Goal: Answer question/provide support: Share knowledge or assist other users

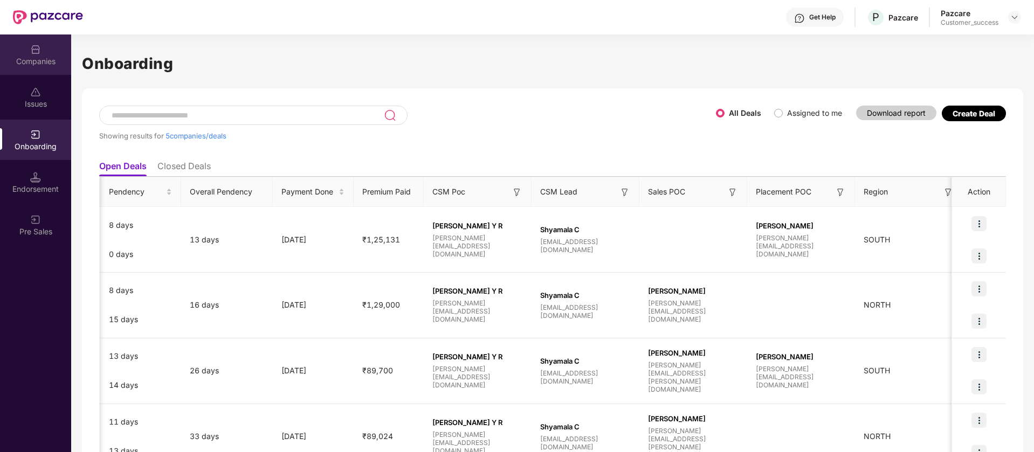
click at [51, 44] on div "Companies" at bounding box center [35, 54] width 71 height 40
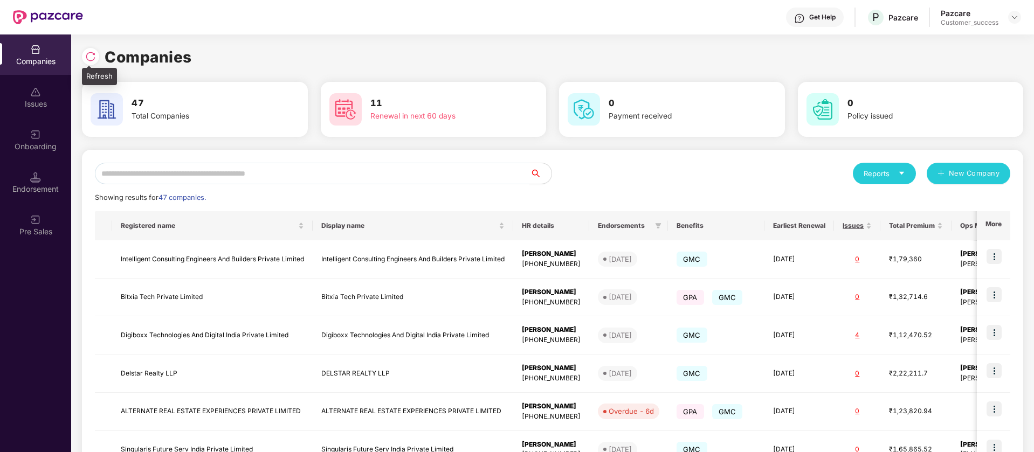
click at [92, 57] on img at bounding box center [90, 56] width 11 height 11
click at [241, 171] on input "text" at bounding box center [312, 174] width 435 height 22
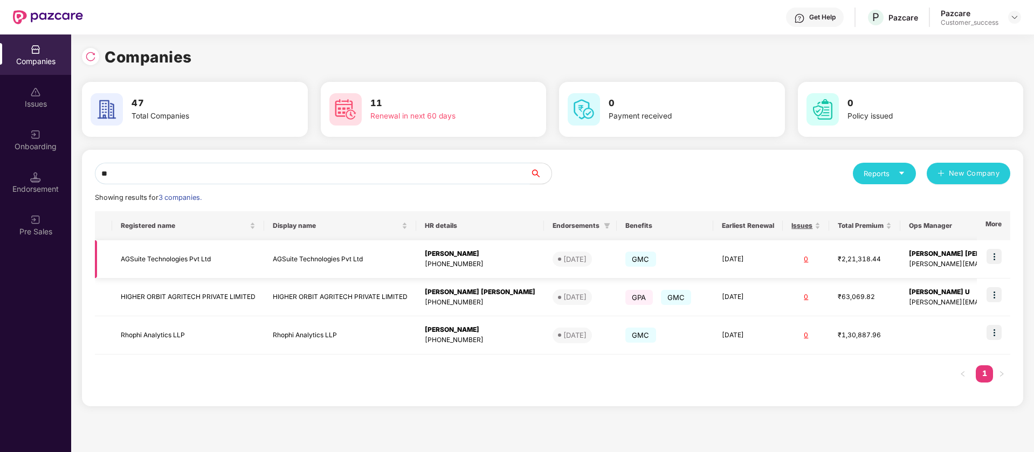
type input "**"
click at [998, 255] on img at bounding box center [993, 256] width 15 height 15
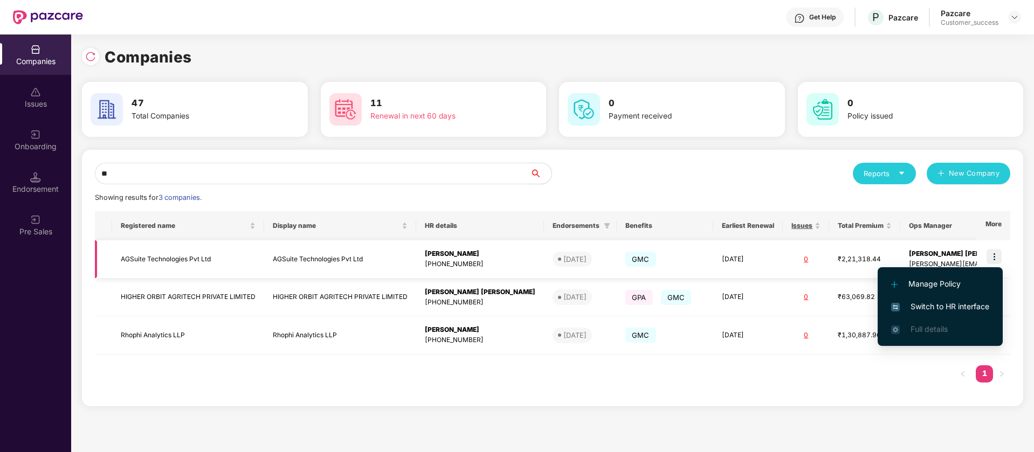
scroll to position [0, 1]
click at [975, 307] on span "Switch to HR interface" at bounding box center [940, 307] width 98 height 12
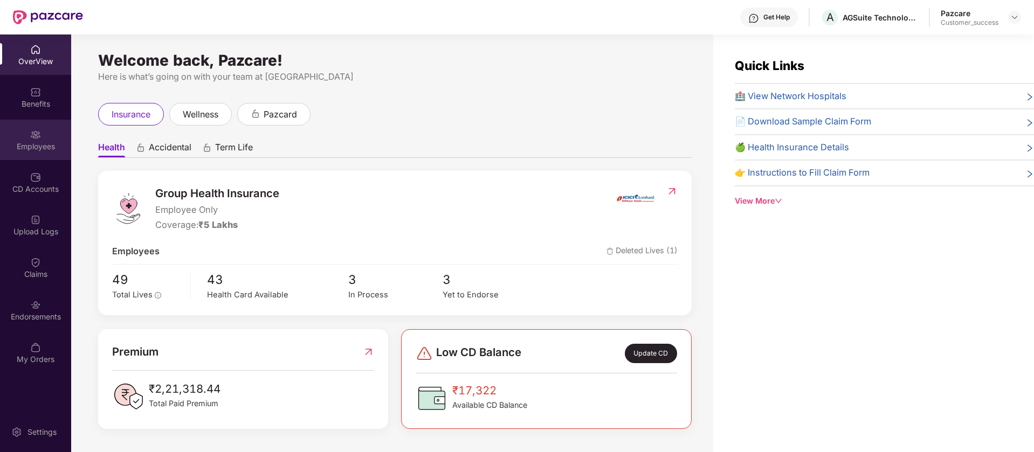
click at [39, 143] on div "Employees" at bounding box center [35, 146] width 71 height 11
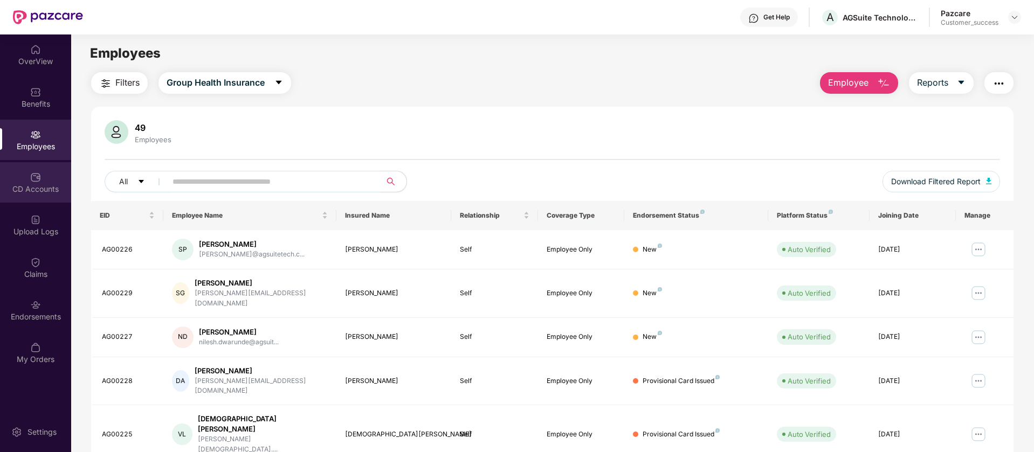
click at [49, 189] on div "CD Accounts" at bounding box center [35, 189] width 71 height 11
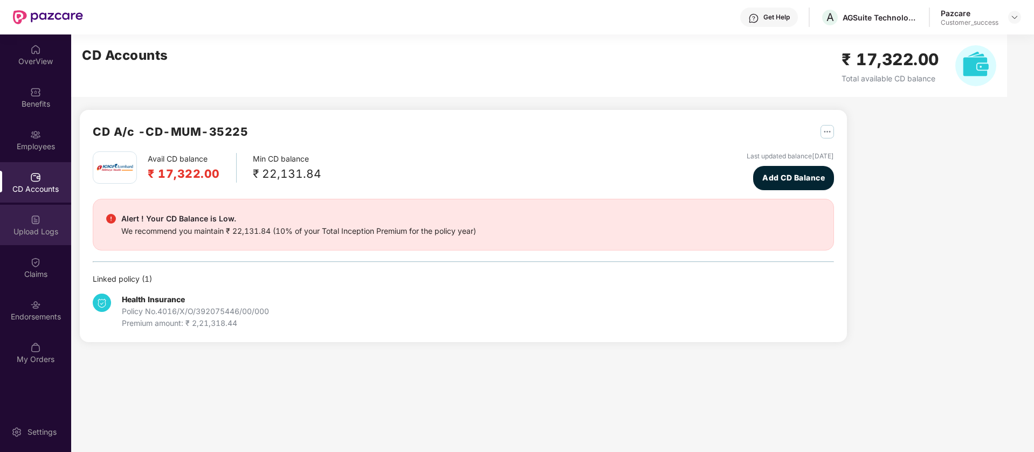
click at [52, 234] on div "Upload Logs" at bounding box center [35, 231] width 71 height 11
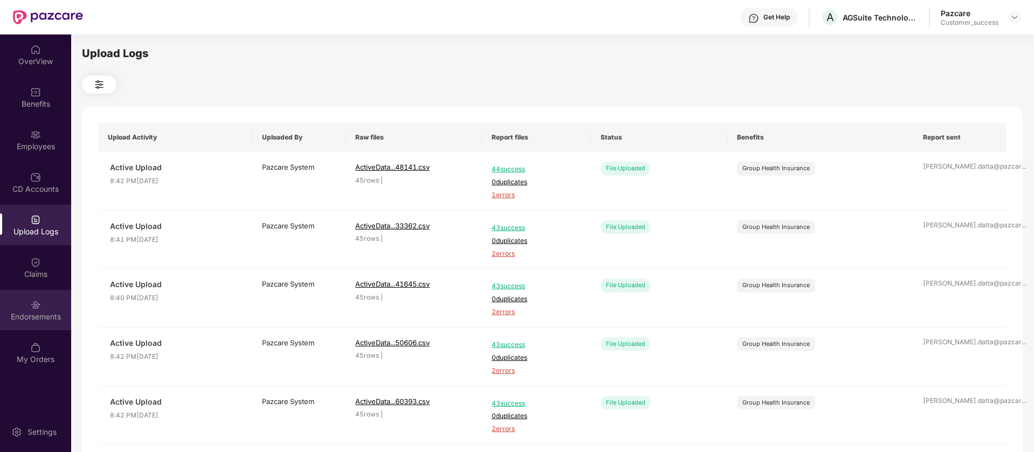
click at [33, 317] on div "Endorsements" at bounding box center [35, 316] width 71 height 11
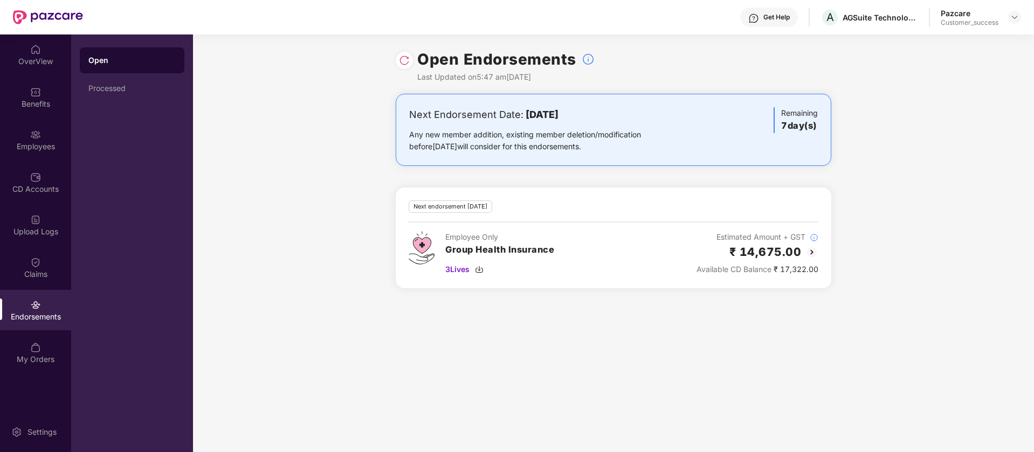
click at [605, 116] on div "Next Endorsement Date: 20 August 2025" at bounding box center [542, 114] width 266 height 15
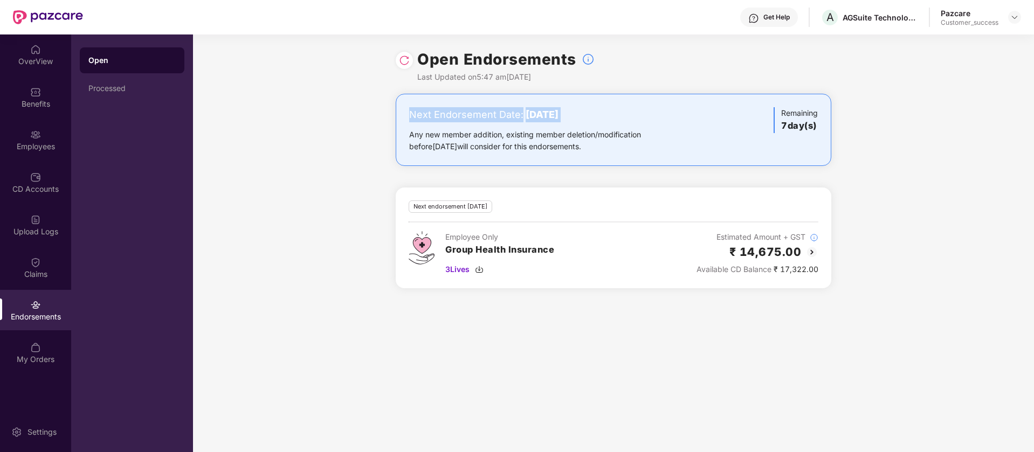
click at [605, 116] on div "Next Endorsement Date: 20 August 2025" at bounding box center [542, 114] width 266 height 15
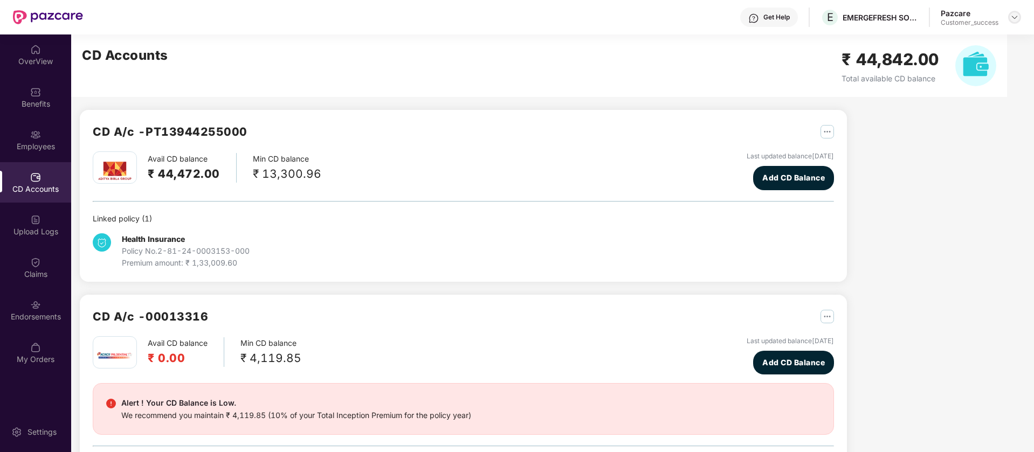
click at [1017, 15] on img at bounding box center [1014, 17] width 9 height 9
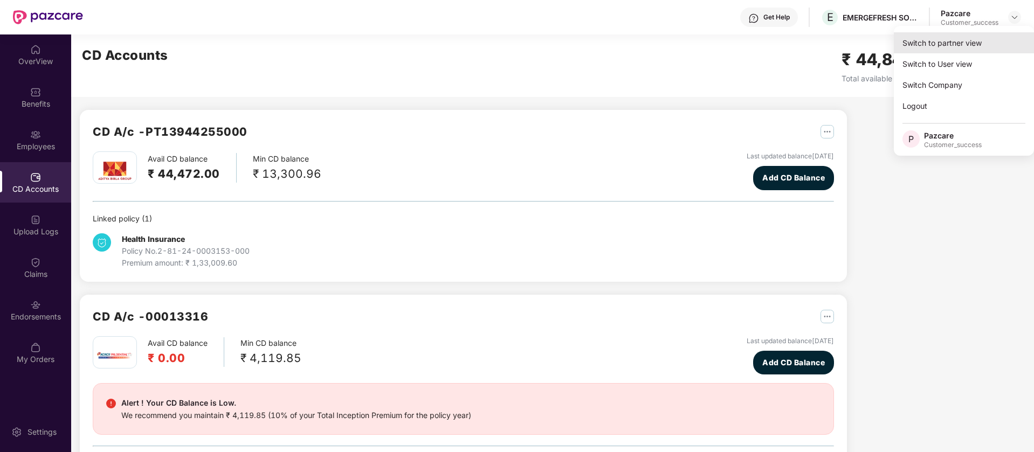
click at [989, 52] on div "Switch to partner view" at bounding box center [963, 42] width 140 height 21
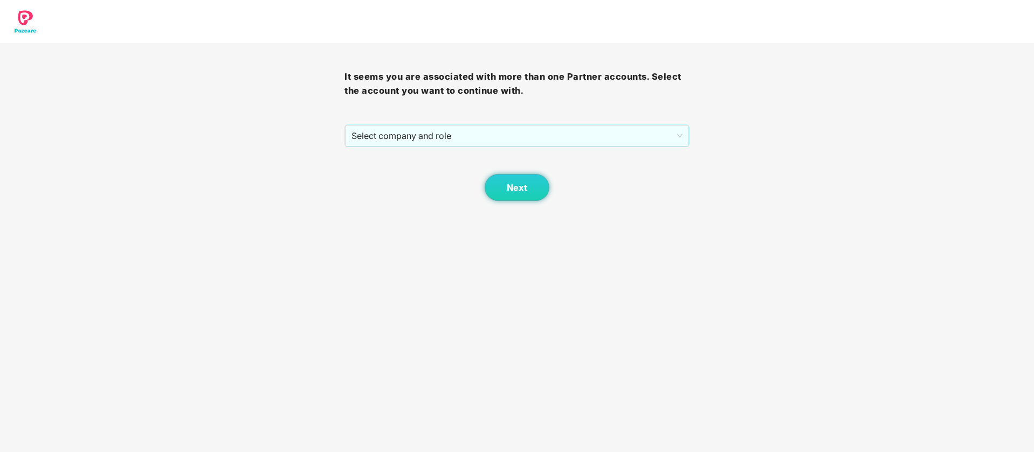
click at [531, 121] on div "It seems you are associated with more than one Partner accounts. Select the acc…" at bounding box center [516, 122] width 344 height 158
click at [523, 138] on span "Select company and role" at bounding box center [516, 136] width 330 height 20
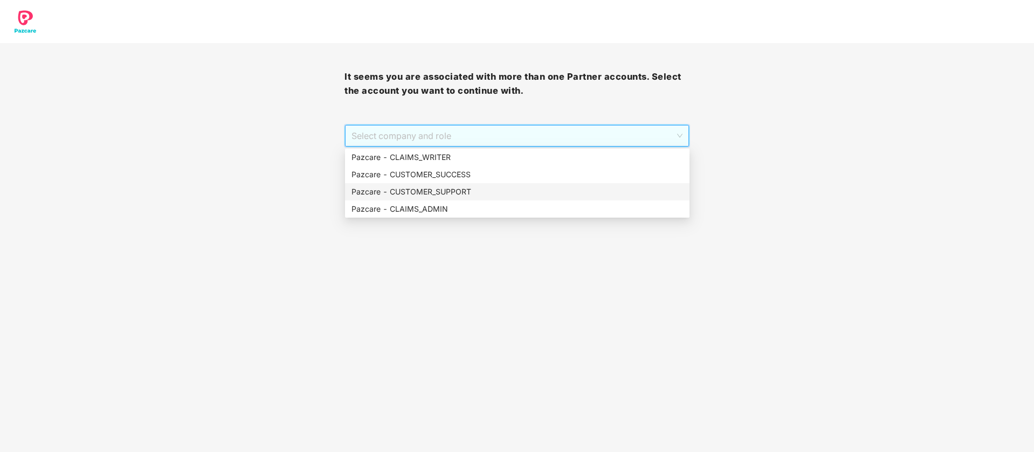
click at [501, 192] on div "Pazcare - CUSTOMER_SUPPORT" at bounding box center [516, 192] width 331 height 12
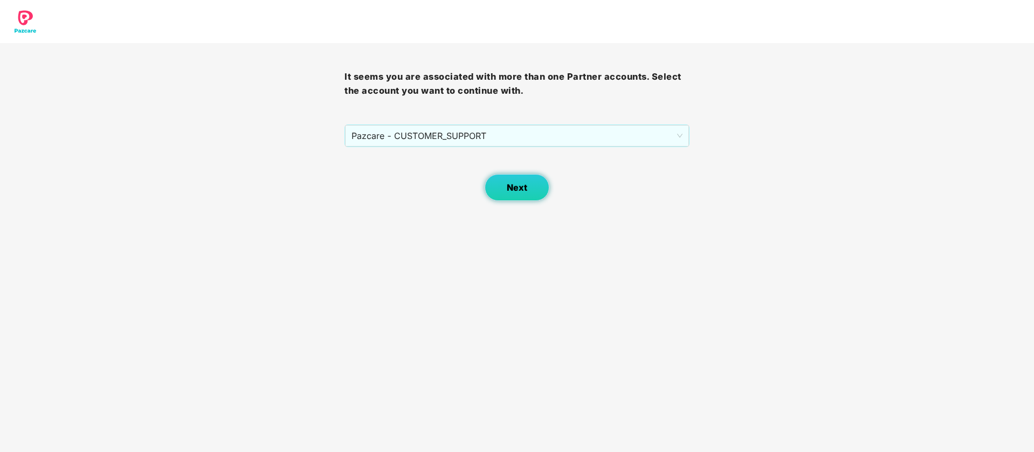
click at [508, 187] on span "Next" at bounding box center [517, 188] width 20 height 10
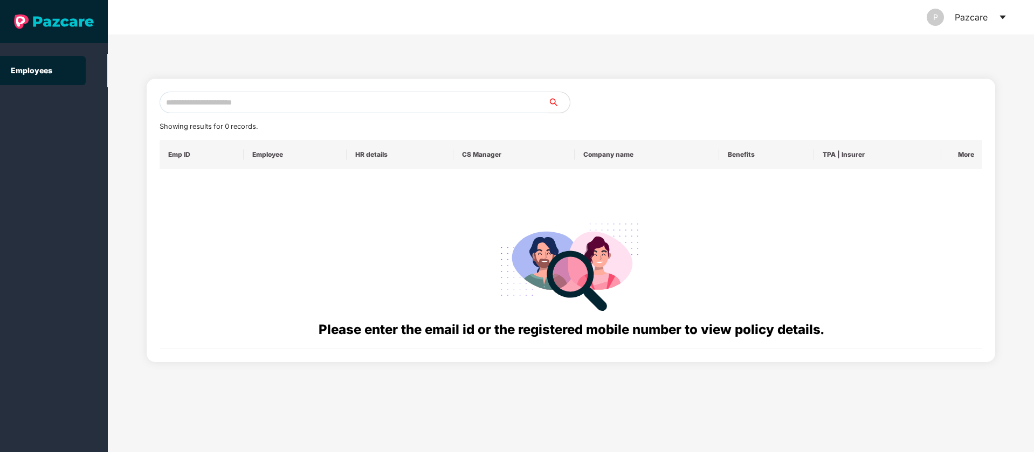
click at [165, 100] on input "text" at bounding box center [354, 103] width 389 height 22
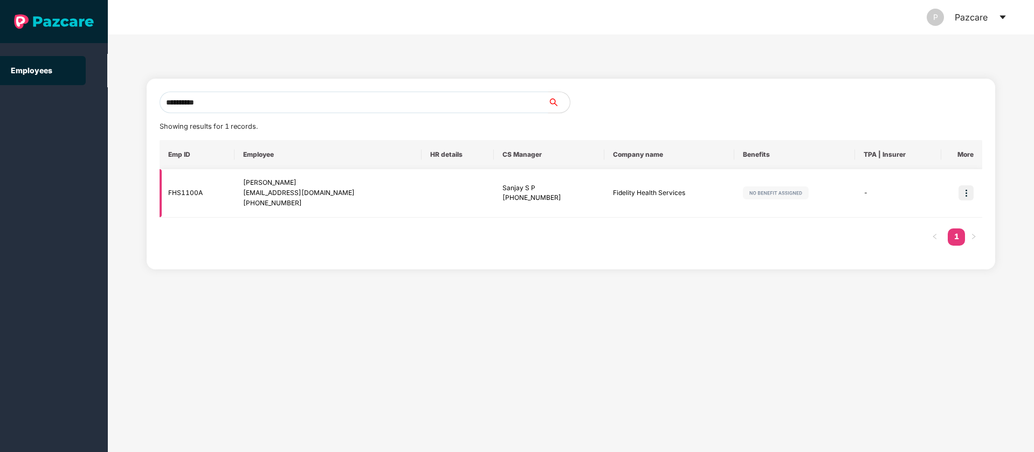
type input "**********"
click at [626, 191] on td "Fidelity Health Services" at bounding box center [669, 193] width 130 height 49
click at [968, 195] on img at bounding box center [965, 192] width 15 height 15
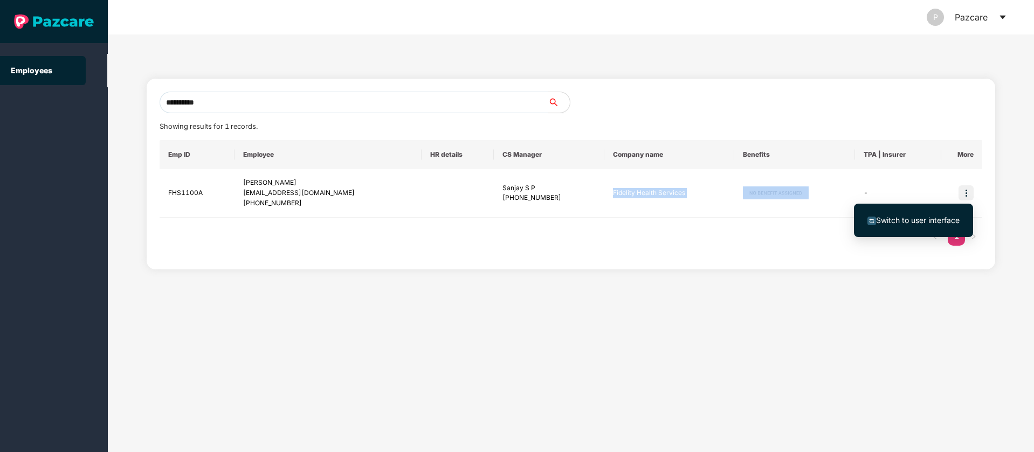
click at [922, 223] on span "Switch to user interface" at bounding box center [918, 220] width 84 height 9
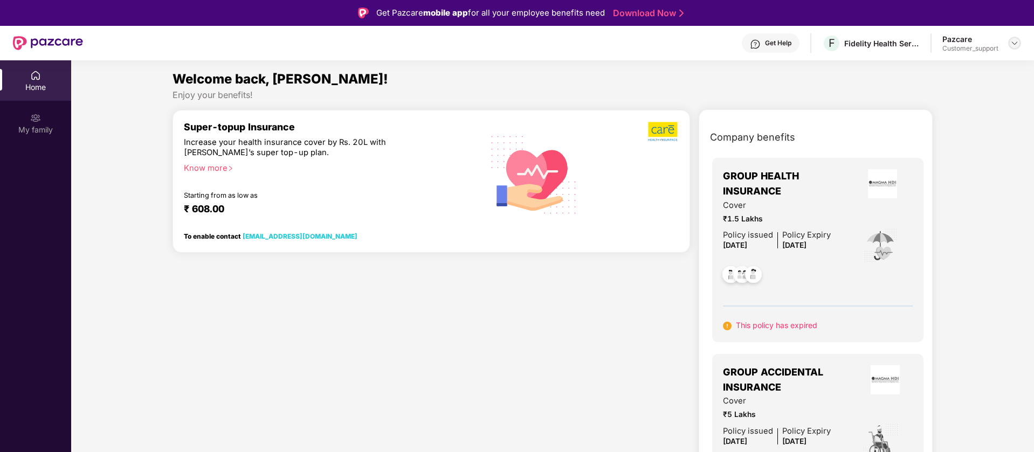
click at [1013, 39] on img at bounding box center [1014, 43] width 9 height 9
click at [997, 74] on div "Switch to support view" at bounding box center [963, 68] width 140 height 21
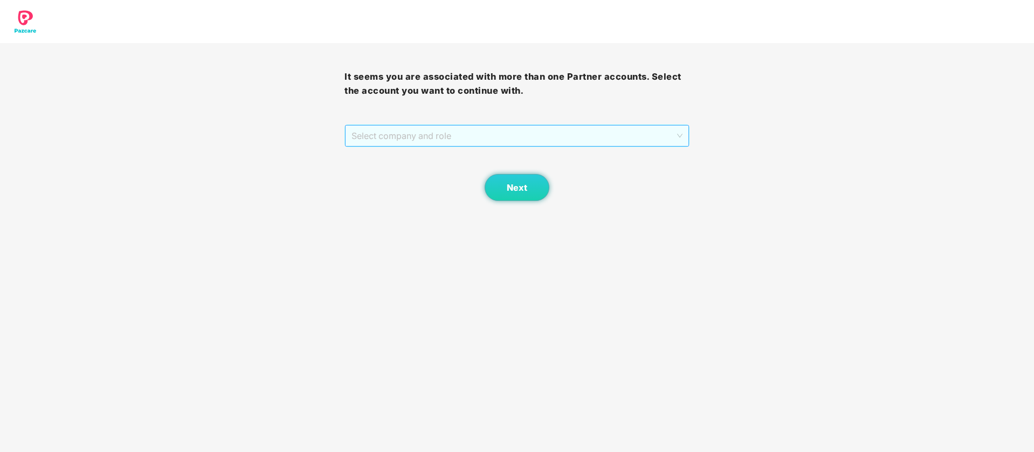
click at [645, 134] on span "Select company and role" at bounding box center [516, 136] width 330 height 20
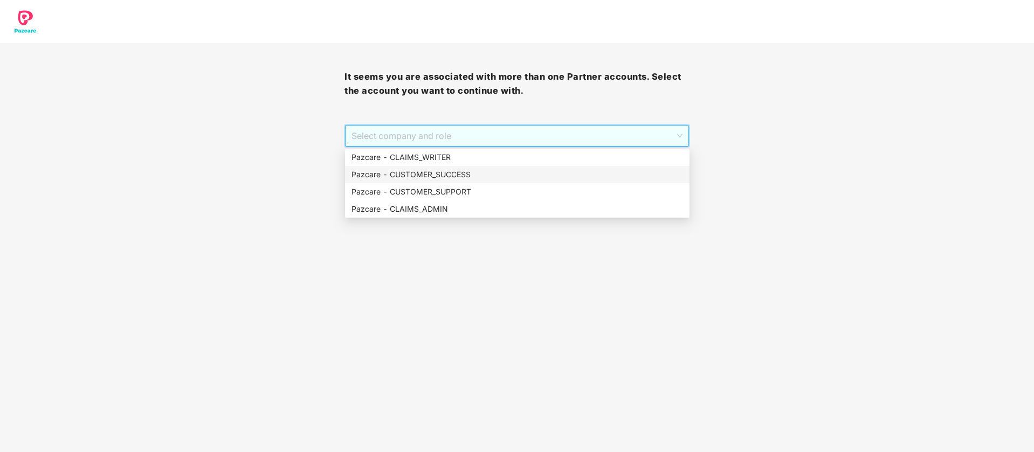
click at [550, 181] on div "Pazcare - CUSTOMER_SUCCESS" at bounding box center [517, 174] width 344 height 17
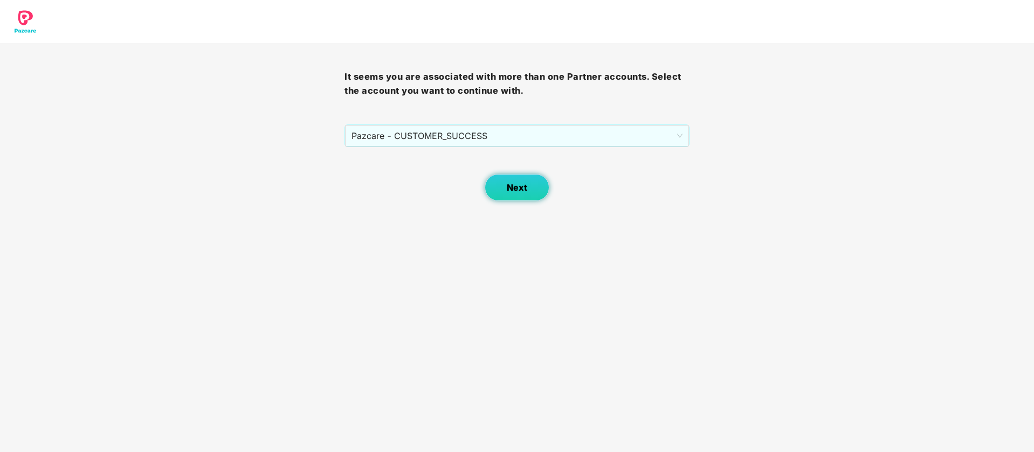
click at [532, 185] on button "Next" at bounding box center [516, 187] width 65 height 27
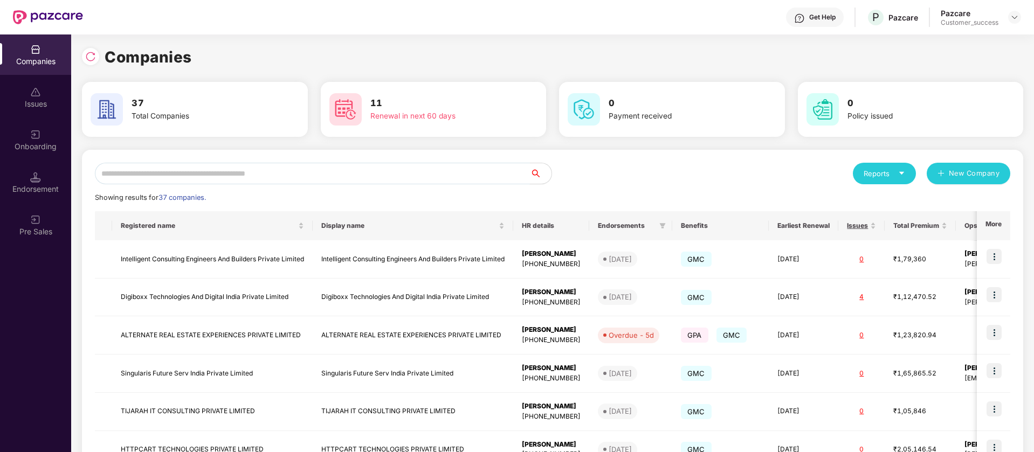
click at [368, 170] on input "text" at bounding box center [312, 174] width 435 height 22
paste input "**********"
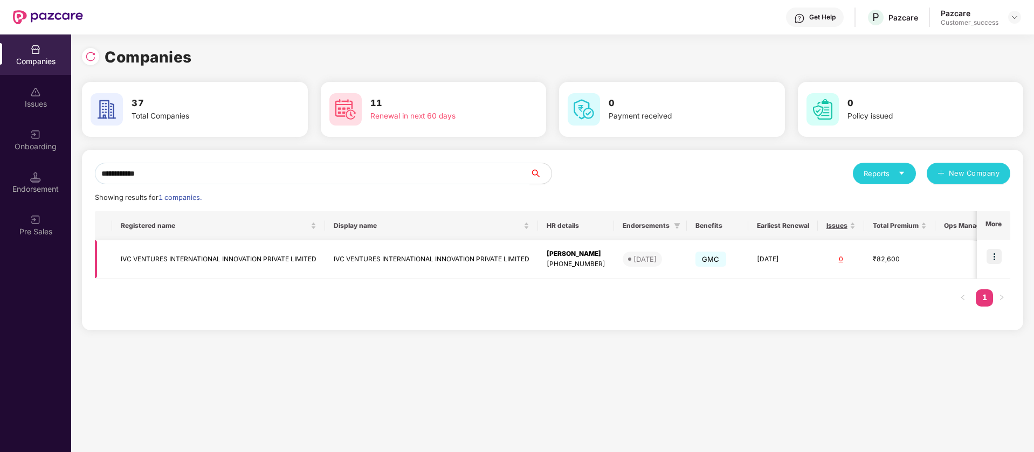
scroll to position [0, 30]
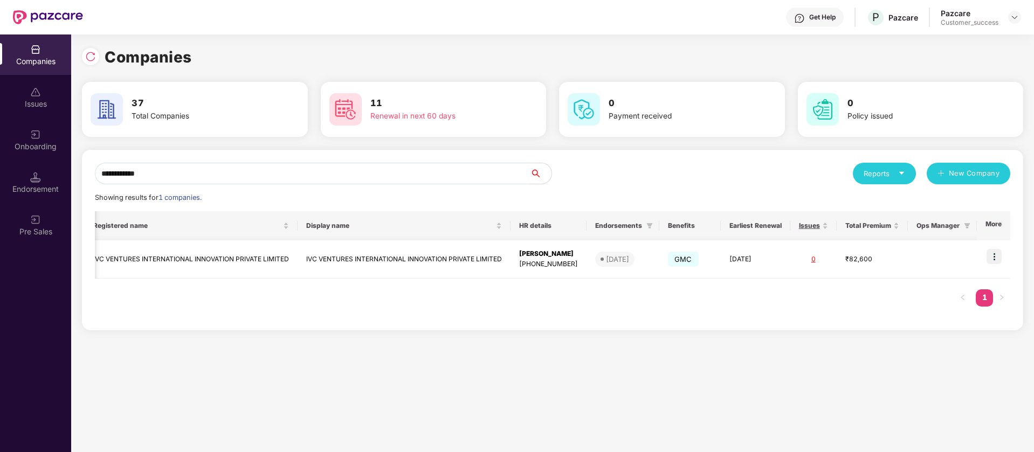
type input "**********"
click at [997, 256] on img at bounding box center [993, 256] width 15 height 15
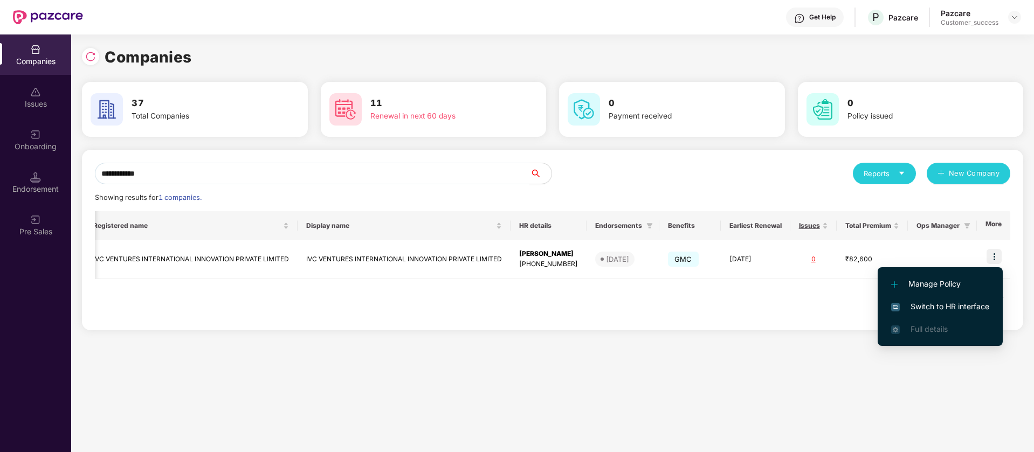
click at [960, 306] on span "Switch to HR interface" at bounding box center [940, 307] width 98 height 12
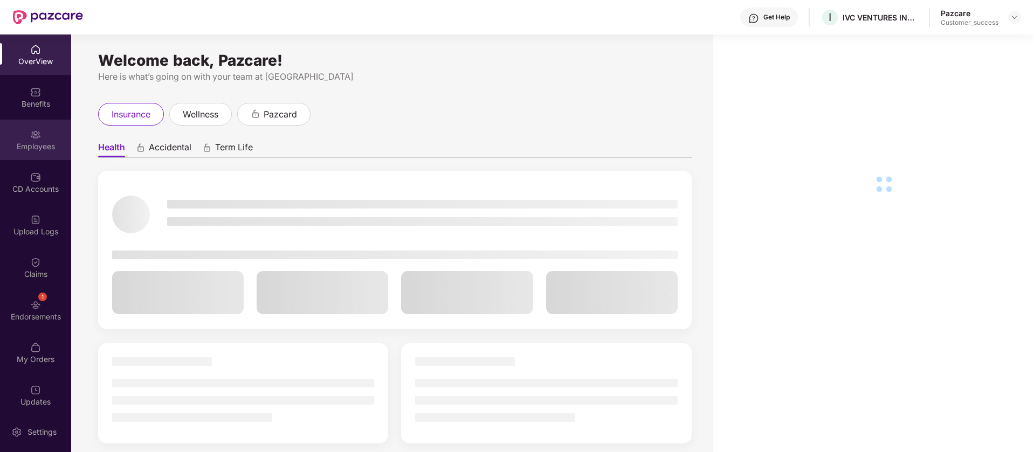
click at [26, 138] on div "Employees" at bounding box center [35, 140] width 71 height 40
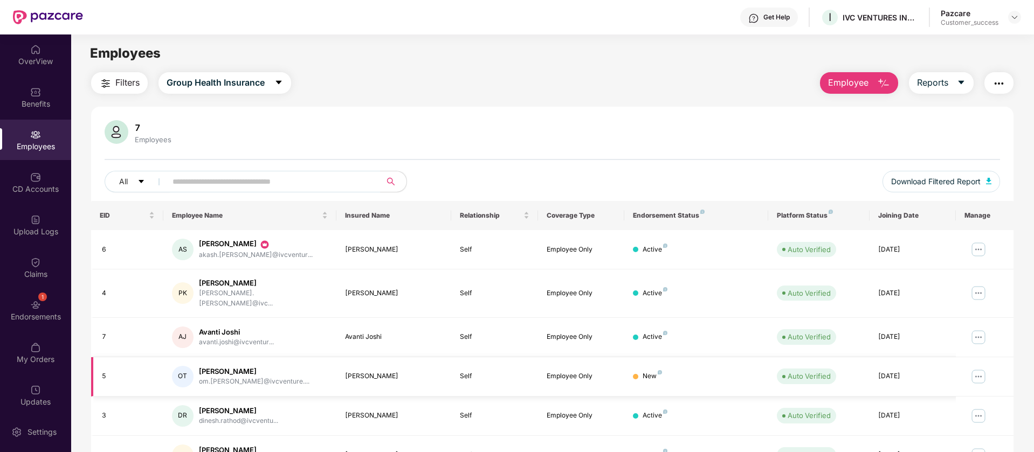
scroll to position [92, 0]
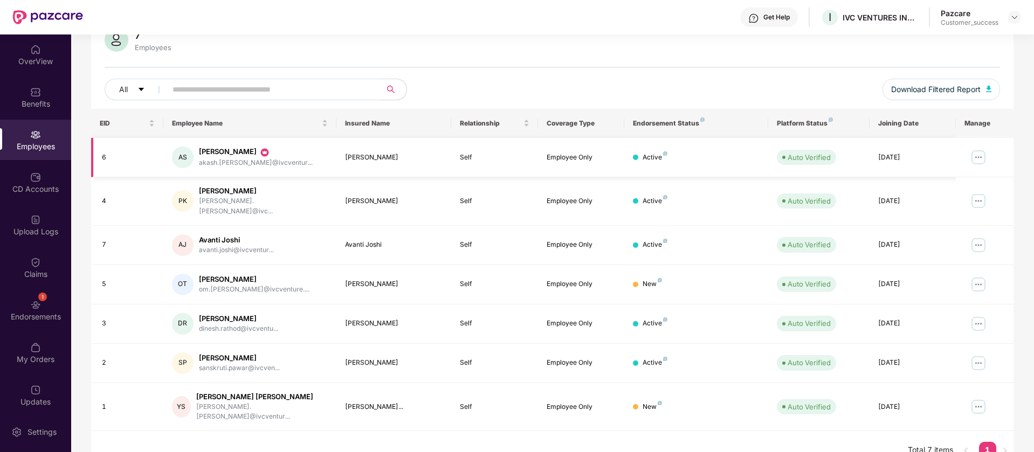
click at [979, 155] on img at bounding box center [977, 157] width 17 height 17
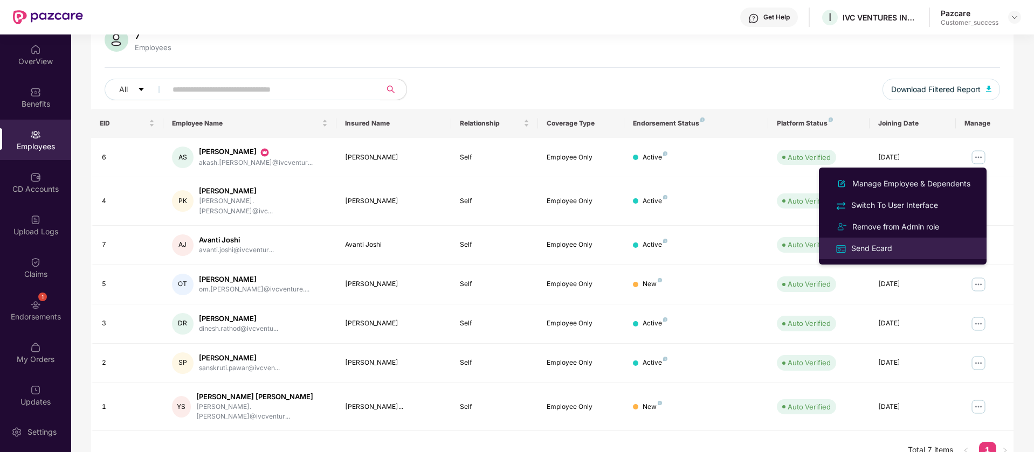
click at [897, 245] on div "Send Ecard" at bounding box center [903, 248] width 140 height 12
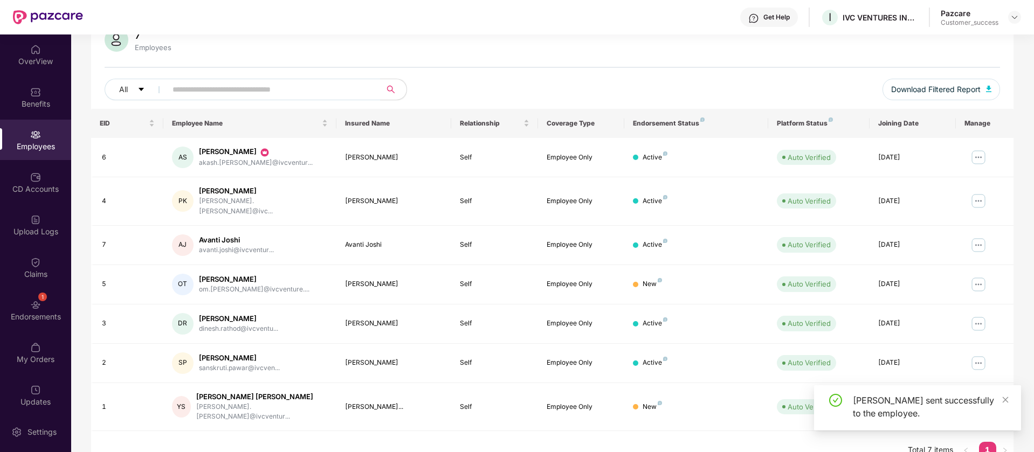
scroll to position [0, 0]
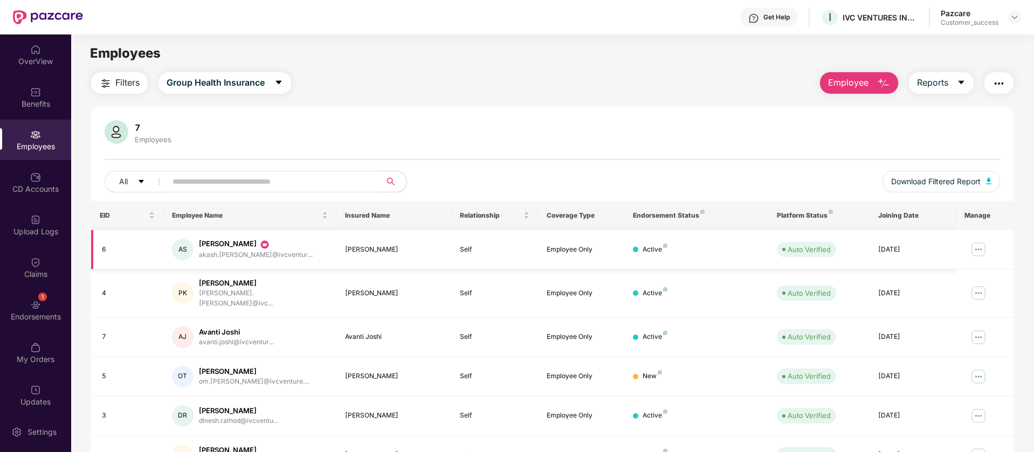
click at [976, 251] on img at bounding box center [977, 249] width 17 height 17
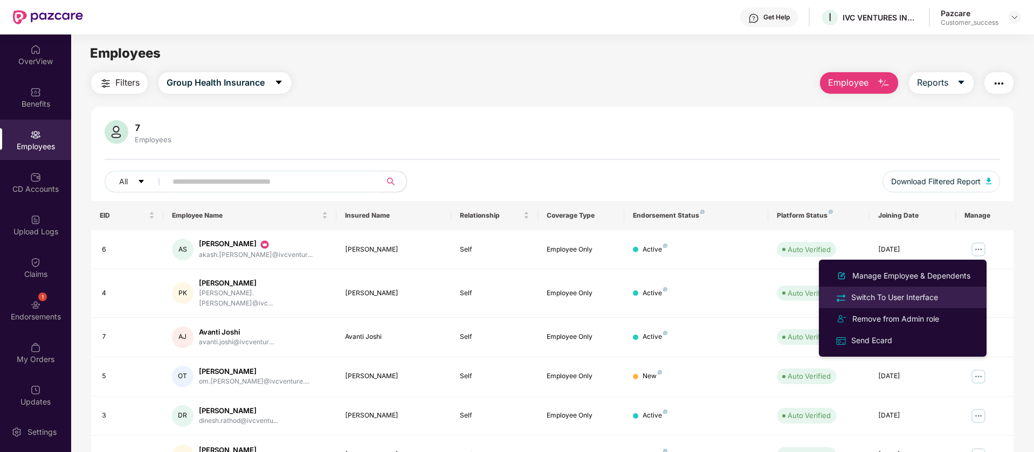
click at [933, 299] on div "Switch To User Interface" at bounding box center [894, 298] width 91 height 12
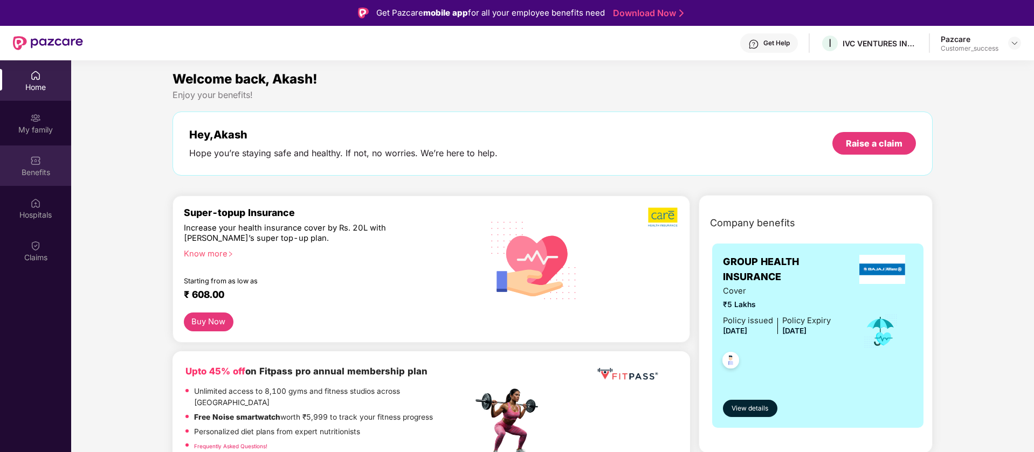
click at [53, 178] on div "Benefits" at bounding box center [35, 166] width 71 height 40
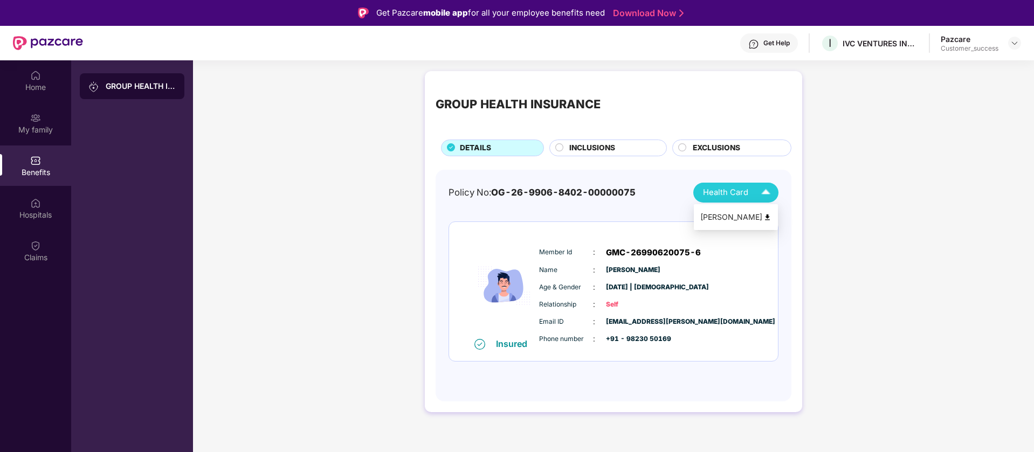
click at [767, 218] on img at bounding box center [767, 217] width 8 height 8
click at [27, 92] on div "Home" at bounding box center [35, 80] width 71 height 40
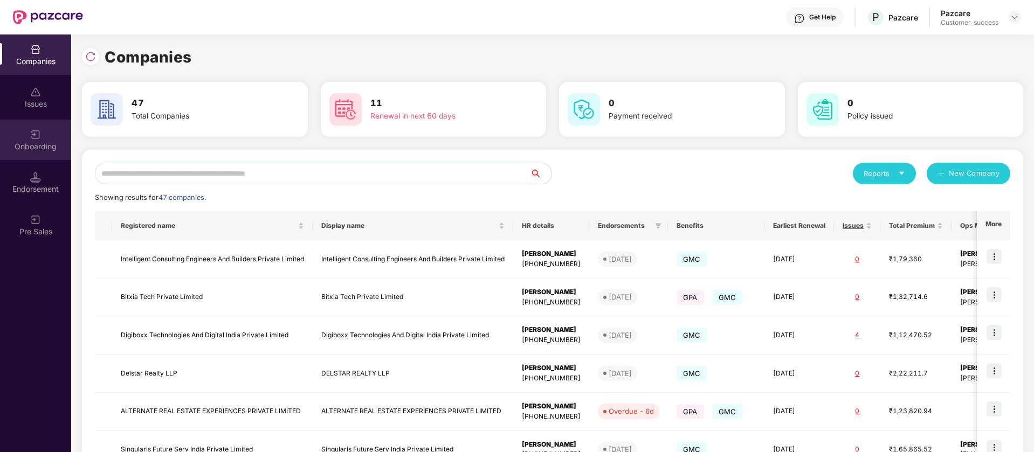
click at [30, 134] on img at bounding box center [35, 134] width 11 height 11
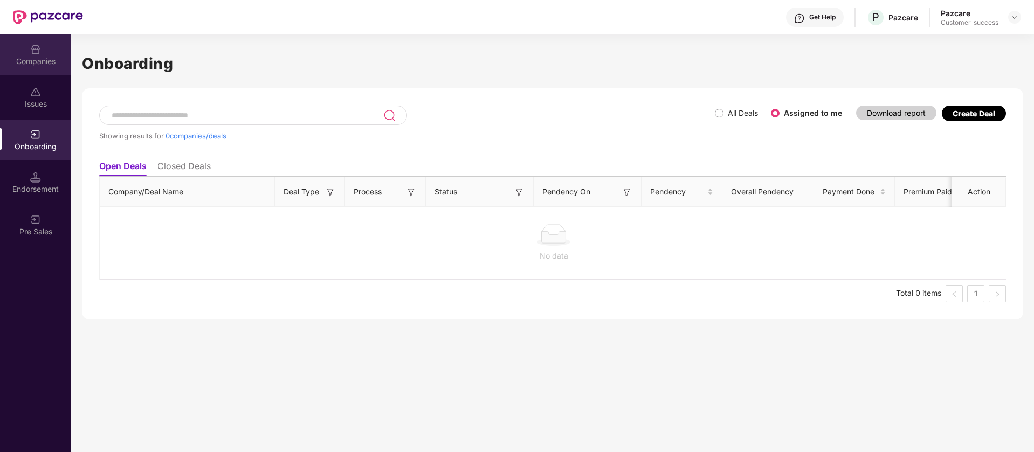
click at [34, 63] on div "Companies" at bounding box center [35, 61] width 71 height 11
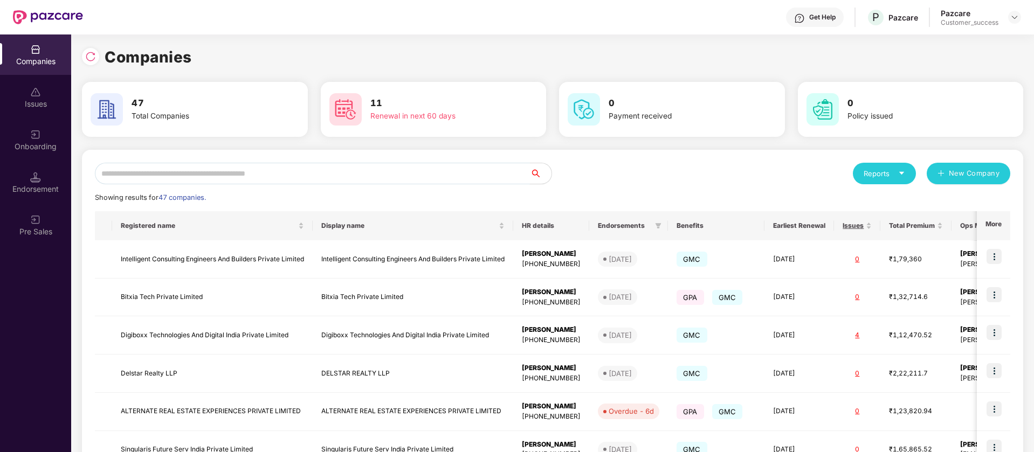
click at [237, 168] on input "text" at bounding box center [312, 174] width 435 height 22
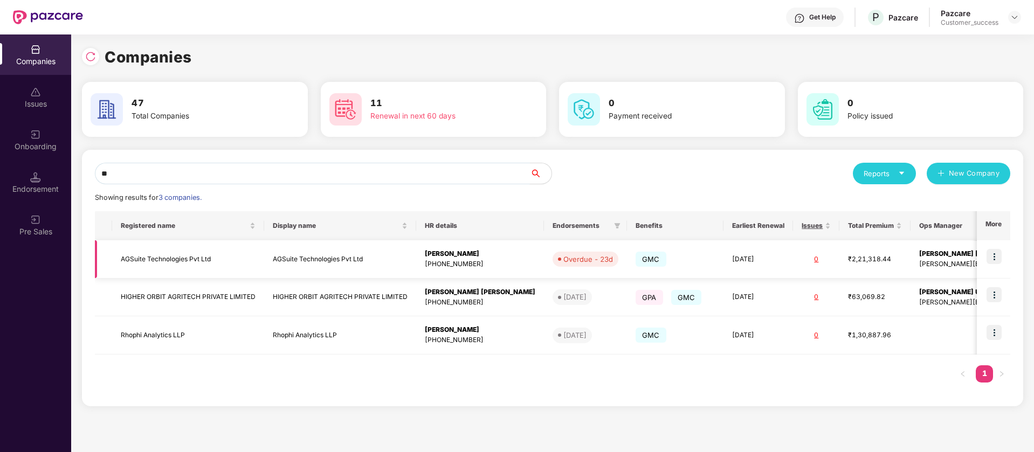
type input "**"
click at [995, 257] on img at bounding box center [993, 256] width 15 height 15
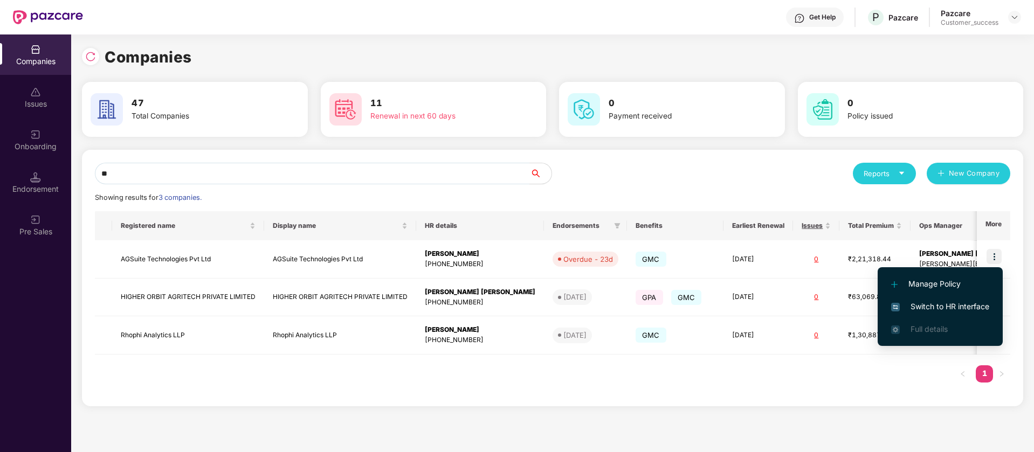
click at [943, 303] on span "Switch to HR interface" at bounding box center [940, 307] width 98 height 12
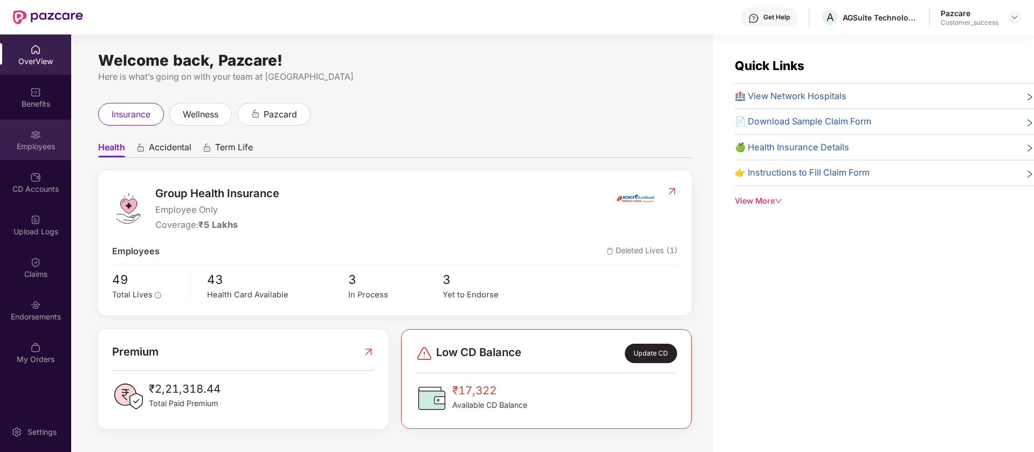
click at [29, 134] on div "Employees" at bounding box center [35, 140] width 71 height 40
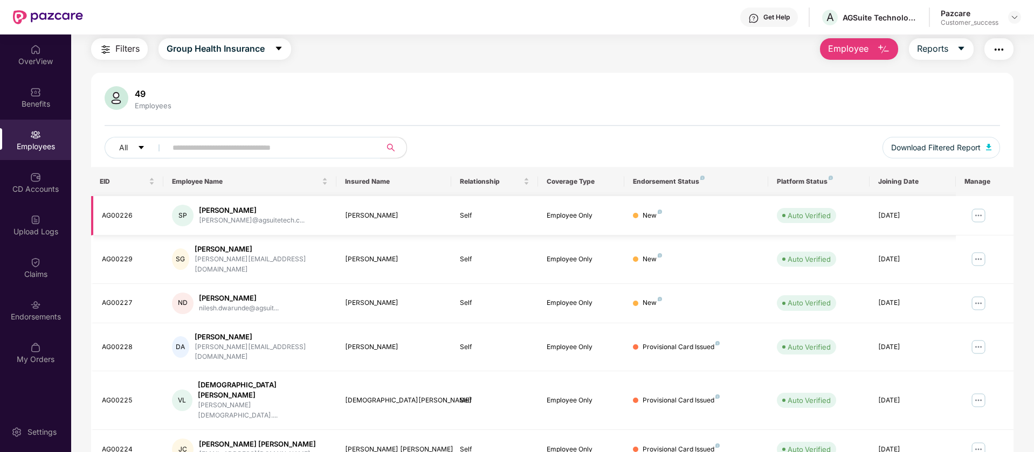
scroll to position [36, 0]
click at [205, 144] on input "text" at bounding box center [268, 146] width 193 height 16
click at [114, 49] on button "Filters" at bounding box center [119, 48] width 57 height 22
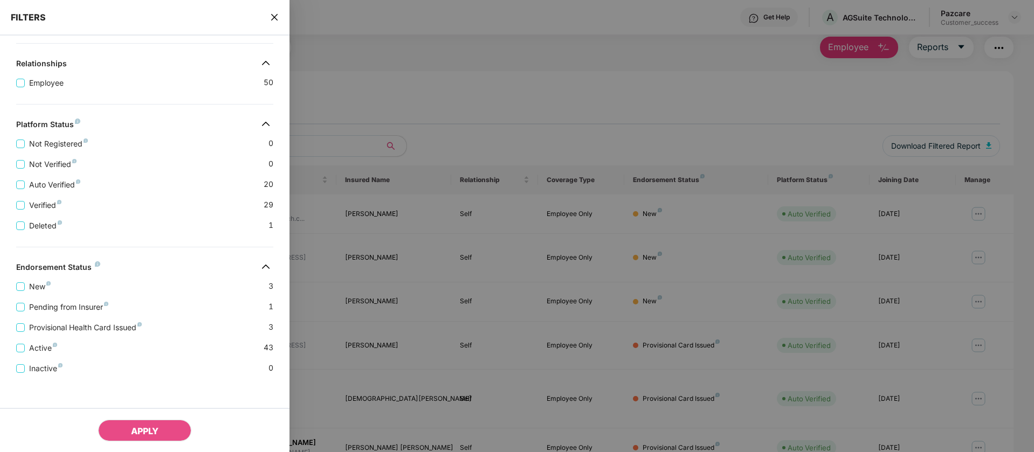
scroll to position [189, 0]
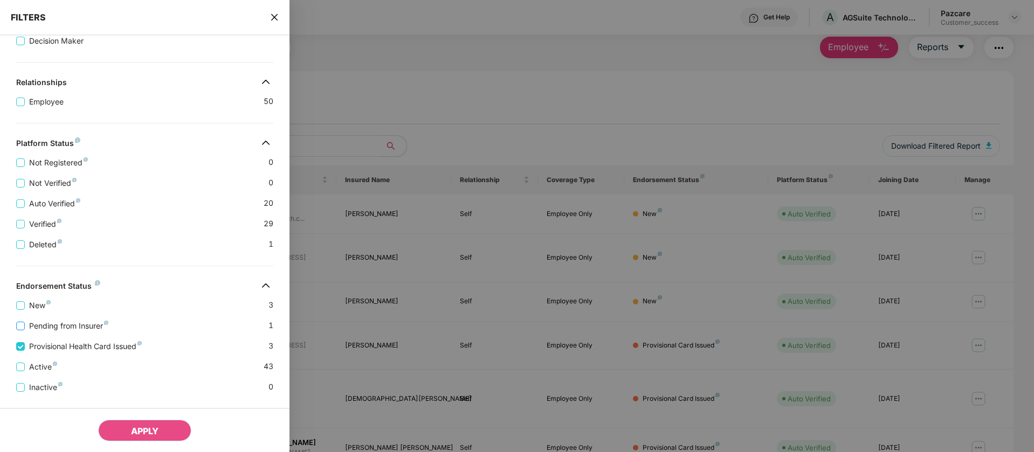
drag, startPoint x: 123, startPoint y: 373, endPoint x: 20, endPoint y: 320, distance: 116.2
click at [20, 320] on div "FILTERS All Benefits Insurance Applied Filters(1) Clear All Provisional Health …" at bounding box center [144, 142] width 289 height 663
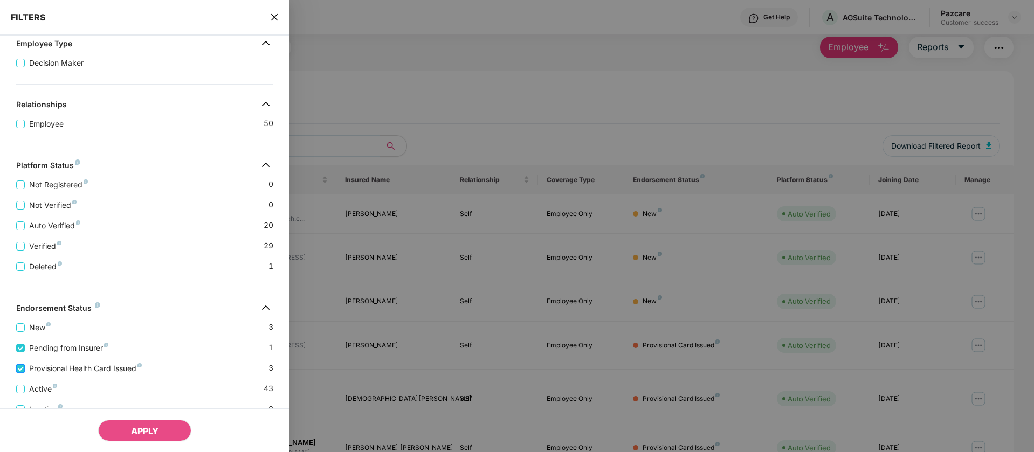
scroll to position [233, 0]
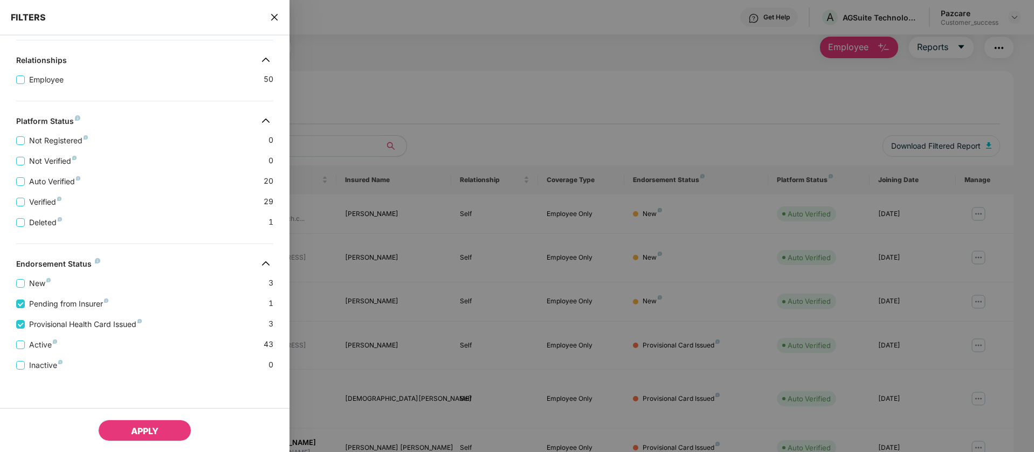
click at [161, 430] on button "APPLY" at bounding box center [144, 431] width 93 height 22
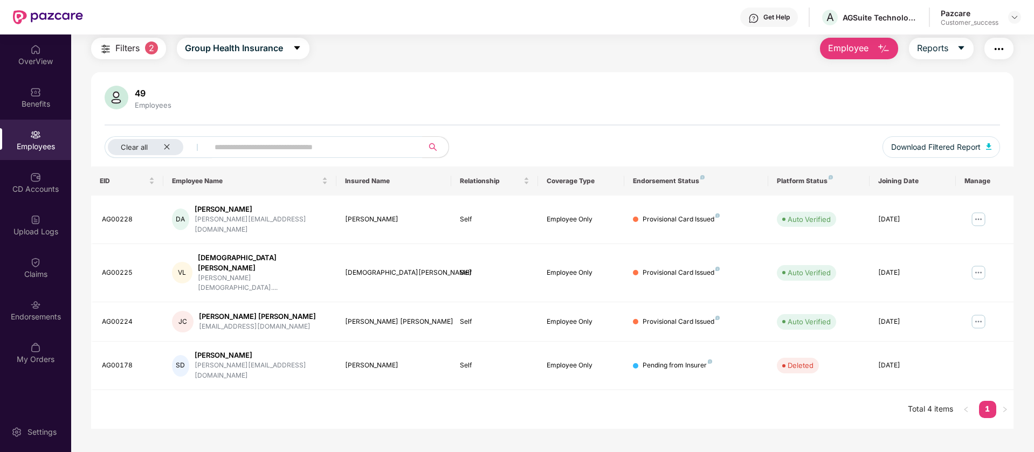
scroll to position [34, 0]
click at [128, 50] on span "Filters" at bounding box center [127, 47] width 24 height 13
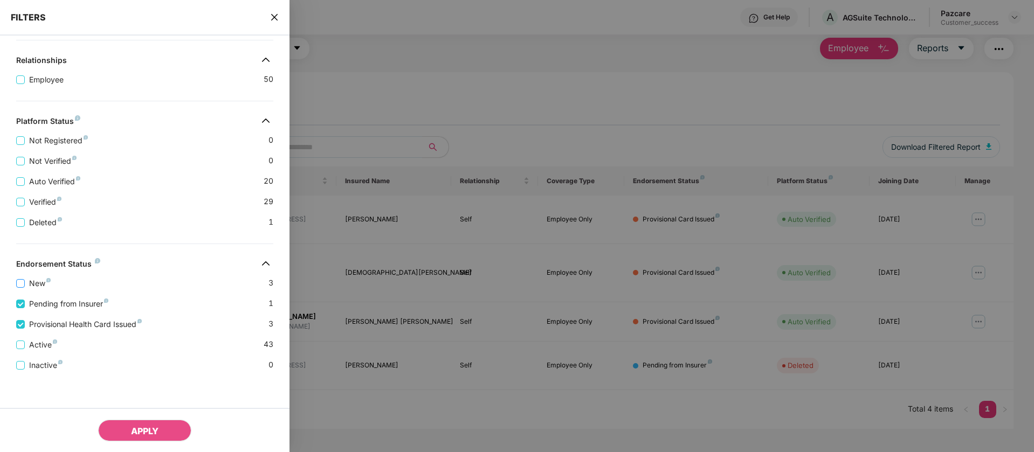
click at [41, 287] on span "New" at bounding box center [40, 284] width 30 height 12
click at [175, 437] on button "APPLY" at bounding box center [144, 431] width 93 height 22
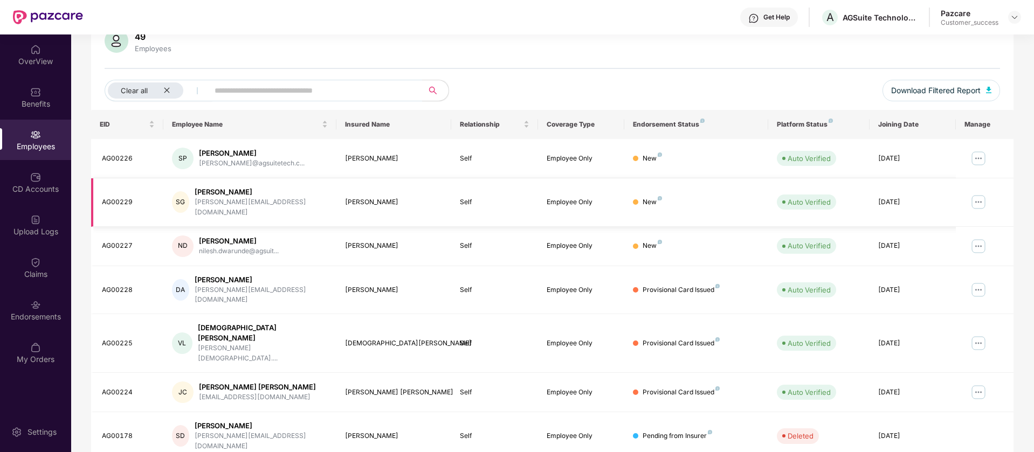
scroll to position [92, 0]
click at [977, 237] on img at bounding box center [977, 245] width 17 height 17
click at [35, 303] on img at bounding box center [35, 305] width 11 height 11
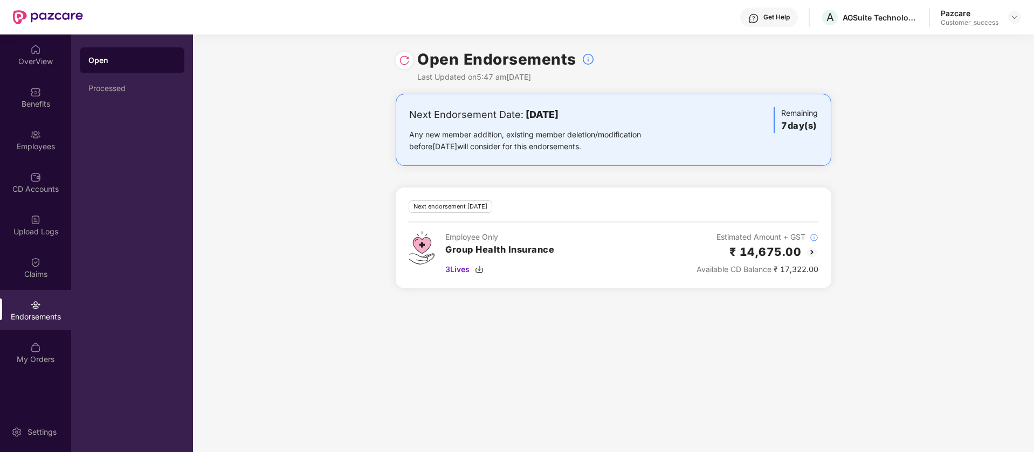
drag, startPoint x: 498, startPoint y: 115, endPoint x: 632, endPoint y: 171, distance: 145.4
click at [632, 171] on div "Next Endorsement Date: [DATE] Any new member addition, existing member deletion…" at bounding box center [613, 197] width 841 height 207
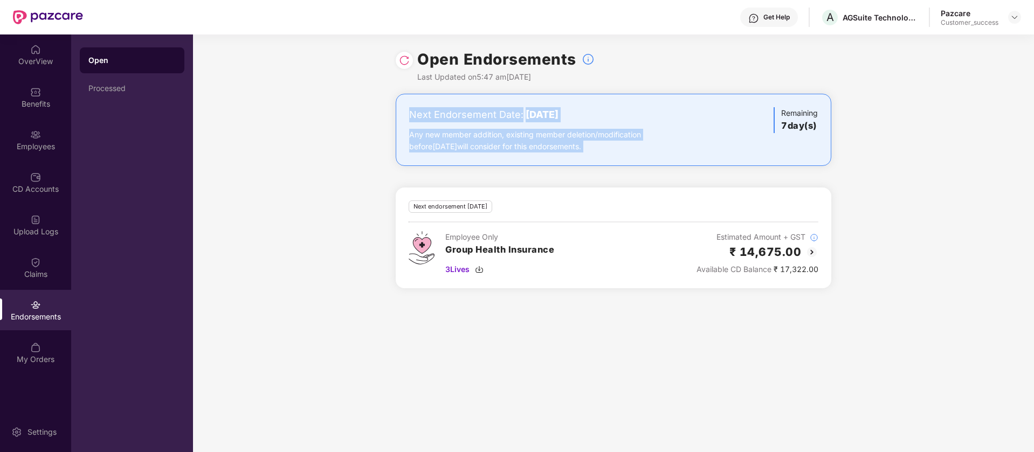
drag, startPoint x: 632, startPoint y: 171, endPoint x: 324, endPoint y: 94, distance: 317.7
click at [324, 94] on div "Next Endorsement Date: [DATE] Any new member addition, existing member deletion…" at bounding box center [613, 197] width 841 height 207
drag, startPoint x: 324, startPoint y: 94, endPoint x: 628, endPoint y: 199, distance: 322.3
click at [628, 199] on div "Next Endorsement Date: [DATE] Any new member addition, existing member deletion…" at bounding box center [613, 197] width 841 height 207
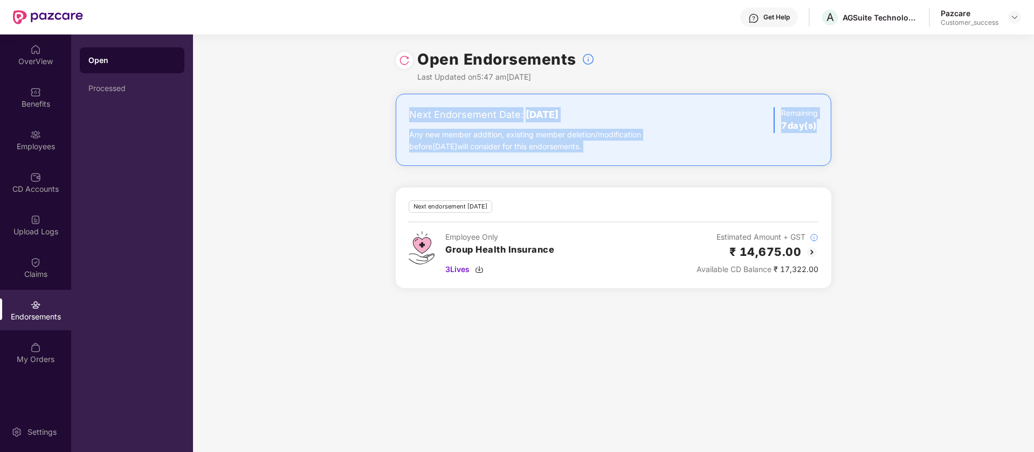
click at [628, 199] on div "Next endorsement [DATE] Employee Only Group Health Insurance 3 Lives Estimated …" at bounding box center [613, 238] width 435 height 101
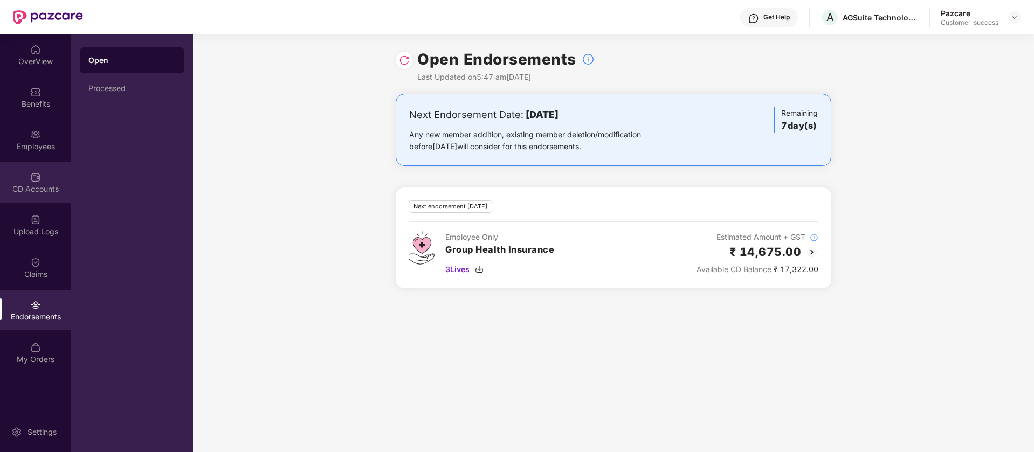
click at [16, 165] on div "CD Accounts" at bounding box center [35, 182] width 71 height 40
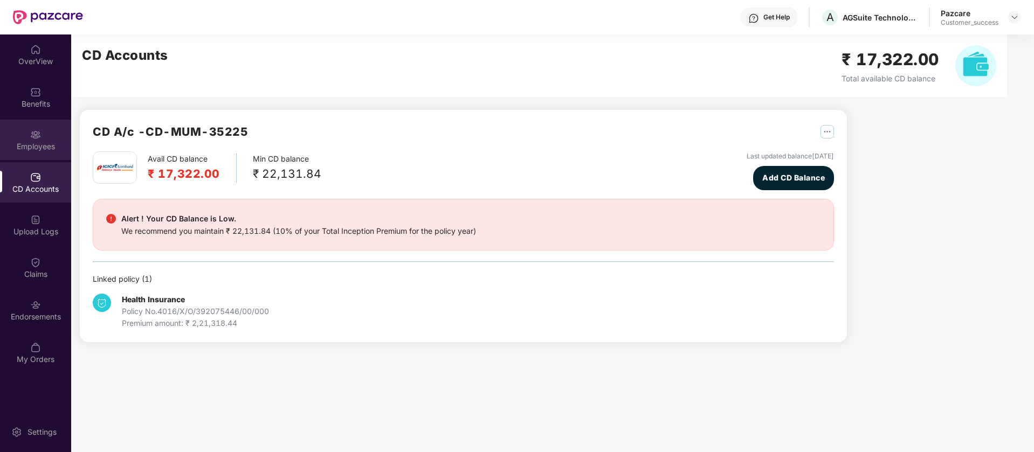
click at [26, 145] on div "Employees" at bounding box center [35, 146] width 71 height 11
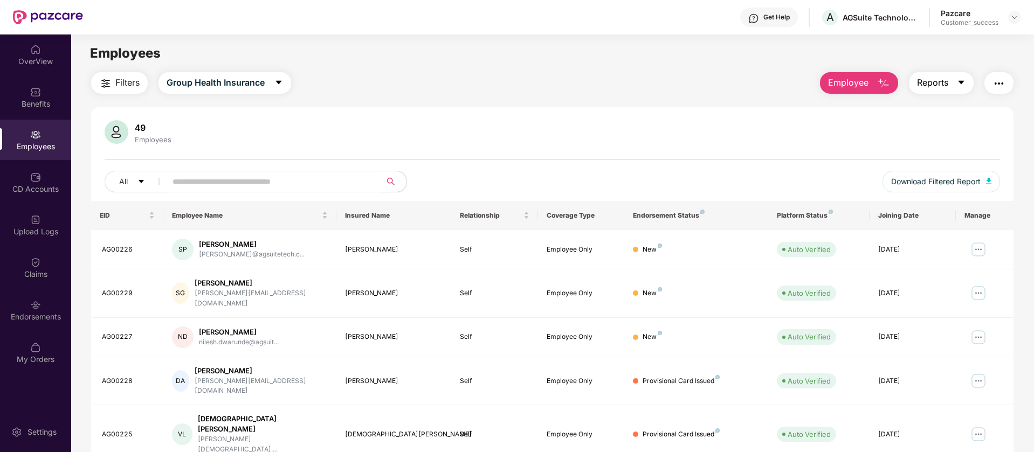
click at [934, 88] on span "Reports" at bounding box center [932, 82] width 31 height 13
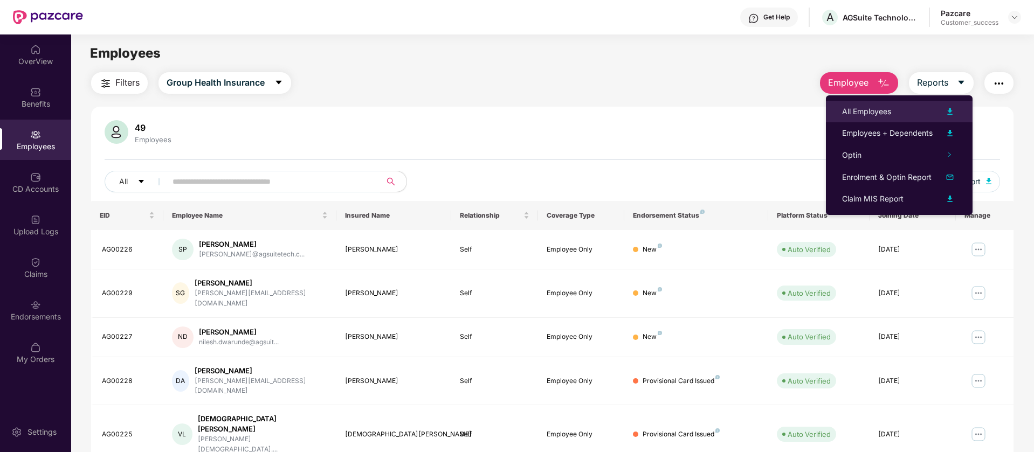
click at [916, 115] on div "All Employees" at bounding box center [899, 111] width 114 height 13
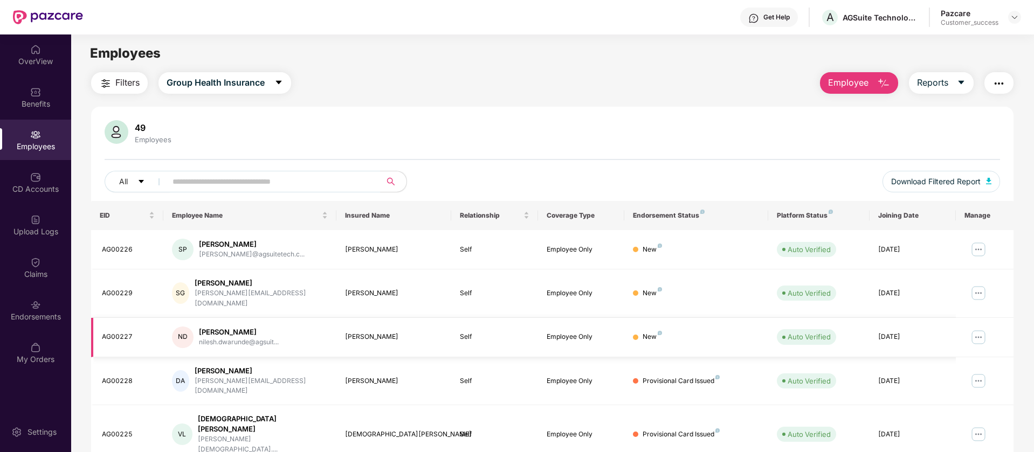
click at [228, 327] on div "[PERSON_NAME]" at bounding box center [239, 332] width 80 height 10
copy div "[PERSON_NAME]"
